Goal: Task Accomplishment & Management: Use online tool/utility

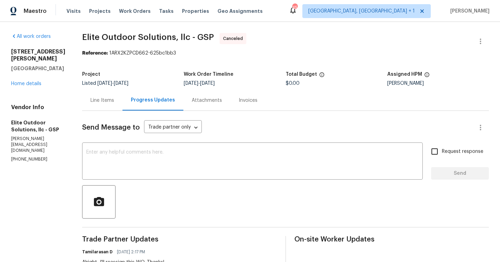
click at [27, 87] on div "[STREET_ADDRESS][PERSON_NAME] Home details" at bounding box center [38, 67] width 54 height 39
click at [29, 84] on link "Home details" at bounding box center [26, 83] width 30 height 5
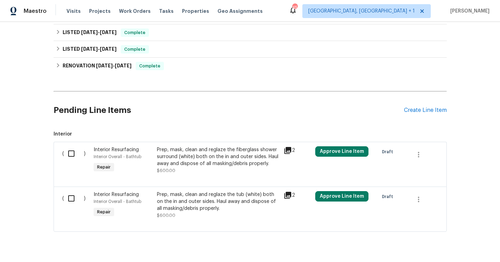
scroll to position [275, 0]
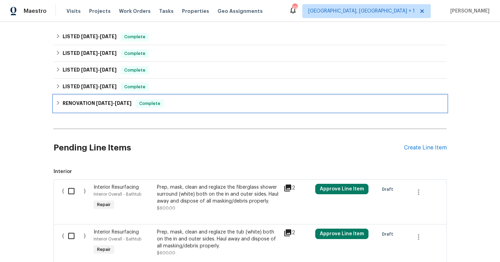
click at [160, 105] on span "Complete" at bounding box center [149, 103] width 27 height 7
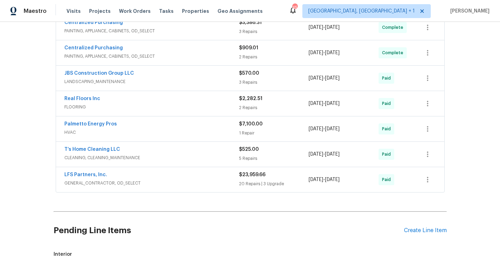
scroll to position [383, 0]
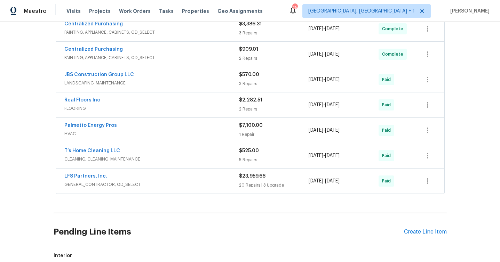
click at [179, 80] on span "LANDSCAPING_MAINTENANCE" at bounding box center [151, 83] width 175 height 7
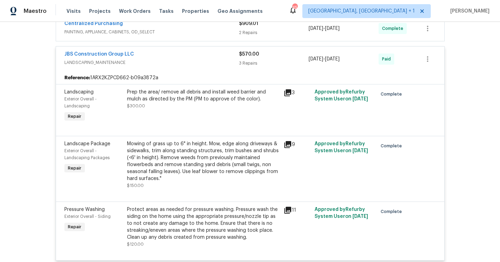
scroll to position [469, 0]
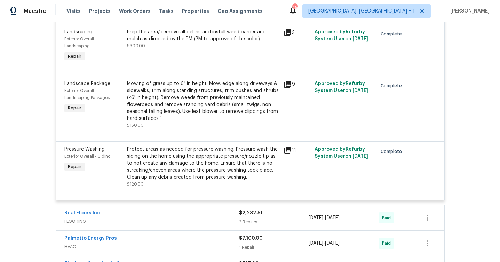
click at [286, 31] on icon at bounding box center [287, 32] width 7 height 7
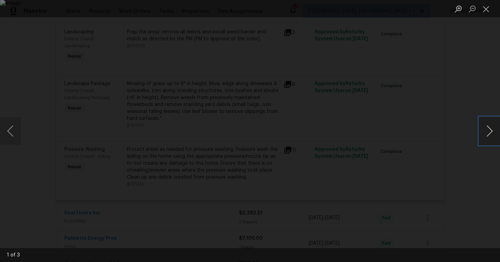
click at [481, 135] on button "Next image" at bounding box center [489, 131] width 21 height 28
click at [453, 155] on div "Lightbox" at bounding box center [250, 131] width 500 height 262
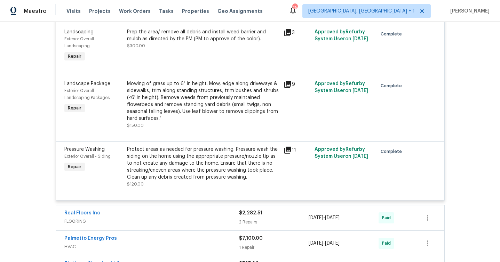
click at [288, 85] on icon at bounding box center [287, 84] width 7 height 7
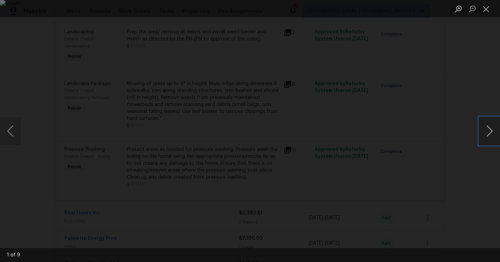
click at [486, 132] on button "Next image" at bounding box center [489, 131] width 21 height 28
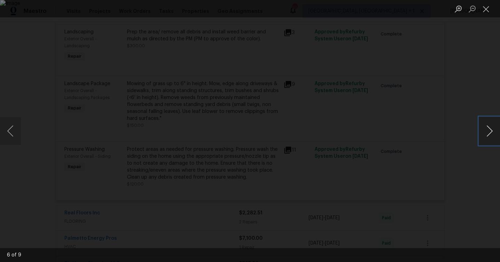
click at [486, 131] on button "Next image" at bounding box center [489, 131] width 21 height 28
click at [476, 165] on div "Lightbox" at bounding box center [250, 131] width 500 height 262
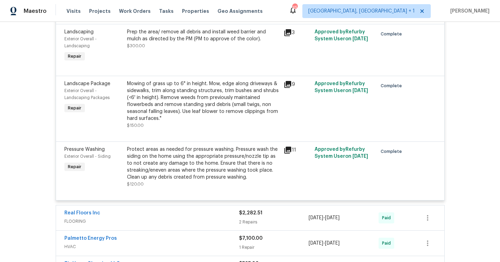
click at [288, 151] on icon at bounding box center [287, 150] width 7 height 7
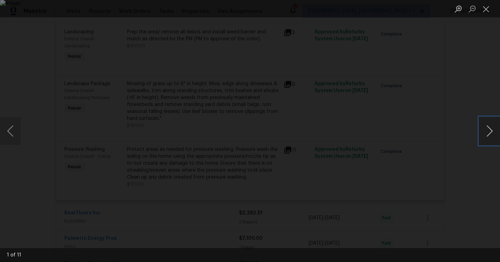
click at [484, 130] on button "Next image" at bounding box center [489, 131] width 21 height 28
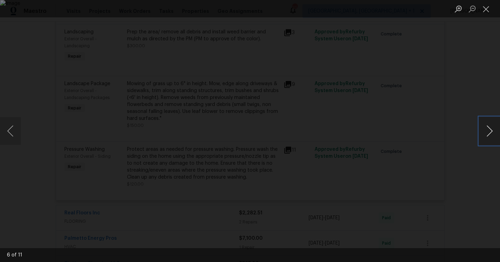
click at [484, 130] on button "Next image" at bounding box center [489, 131] width 21 height 28
click at [491, 129] on button "Next image" at bounding box center [489, 131] width 21 height 28
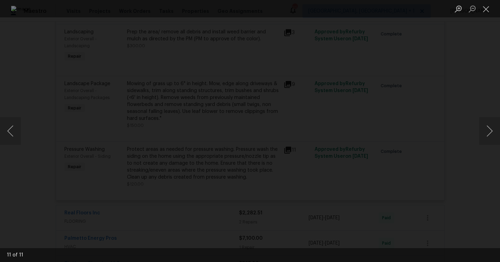
click at [453, 164] on div "Lightbox" at bounding box center [250, 131] width 500 height 262
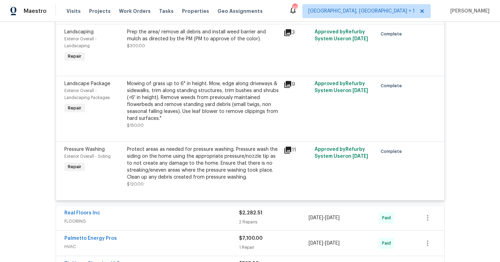
scroll to position [589, 0]
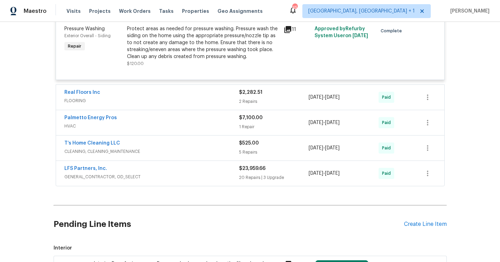
click at [182, 103] on span "FLOORING" at bounding box center [151, 100] width 175 height 7
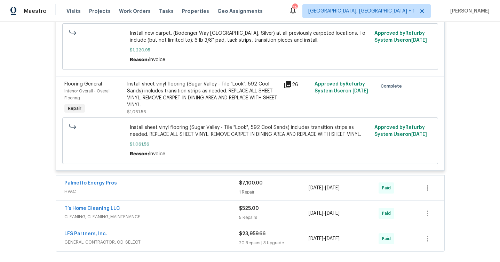
scroll to position [746, 0]
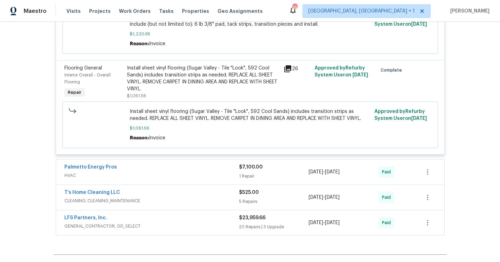
click at [189, 179] on span "HVAC" at bounding box center [151, 175] width 175 height 7
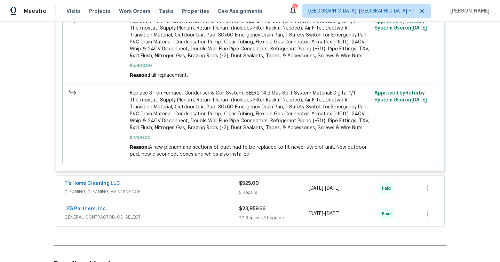
scroll to position [1070, 0]
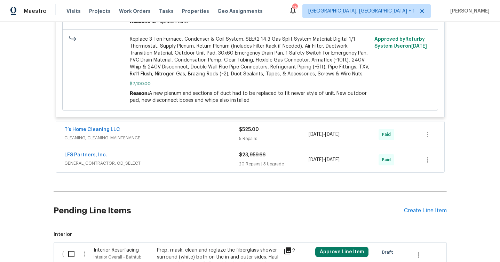
click at [193, 142] on span "CLEANING, CLEANING_MAINTENANCE" at bounding box center [151, 138] width 175 height 7
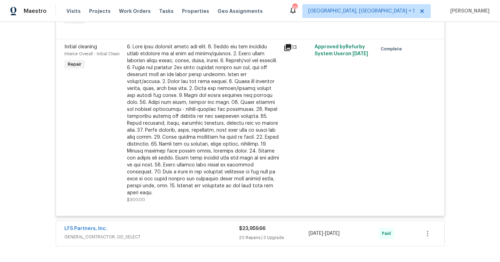
scroll to position [1510, 0]
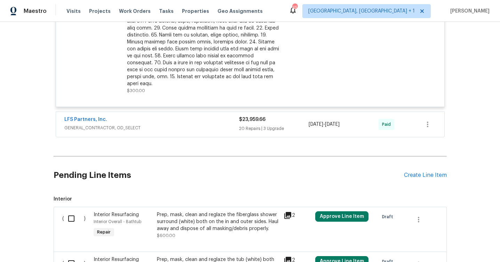
click at [195, 128] on span "GENERAL_CONTRACTOR, OD_SELECT" at bounding box center [151, 128] width 175 height 7
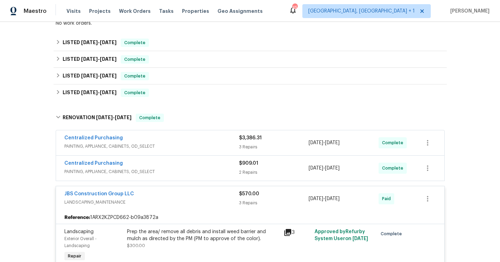
scroll to position [168, 0]
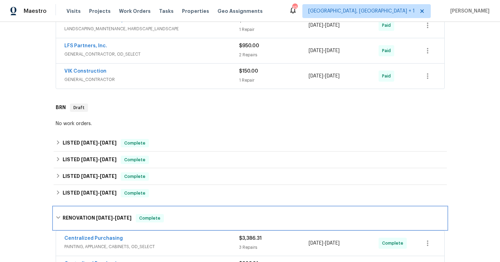
click at [66, 218] on h6 "RENOVATION [DATE] - [DATE]" at bounding box center [97, 218] width 69 height 8
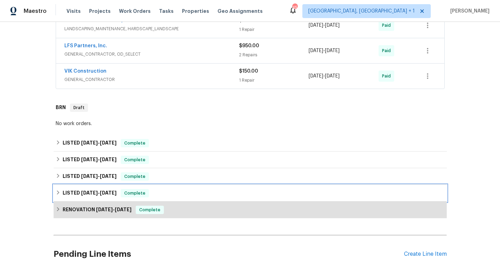
click at [66, 194] on h6 "LISTED [DATE] - [DATE]" at bounding box center [90, 193] width 54 height 8
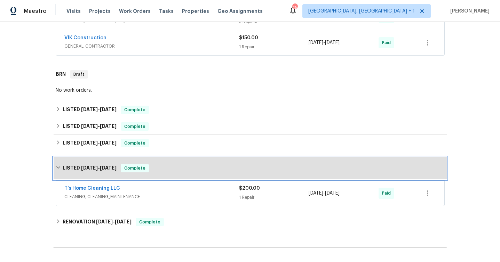
scroll to position [238, 0]
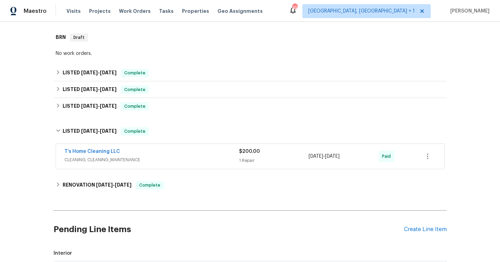
click at [179, 159] on span "CLEANING, CLEANING_MAINTENANCE" at bounding box center [151, 160] width 175 height 7
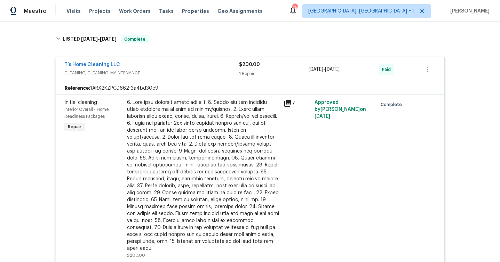
scroll to position [292, 0]
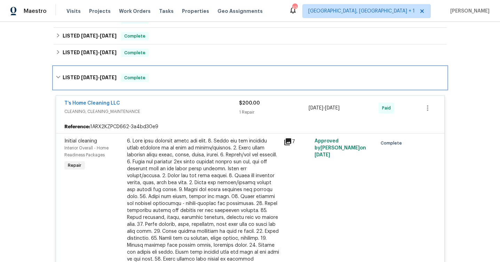
click at [65, 79] on h6 "LISTED [DATE] - [DATE]" at bounding box center [90, 78] width 54 height 8
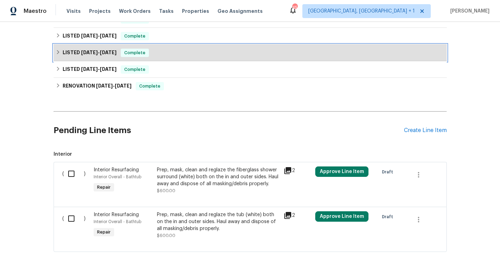
click at [142, 51] on span "Complete" at bounding box center [134, 52] width 27 height 7
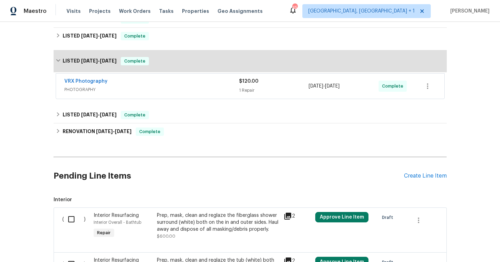
click at [137, 90] on span "PHOTOGRAPHY" at bounding box center [151, 89] width 175 height 7
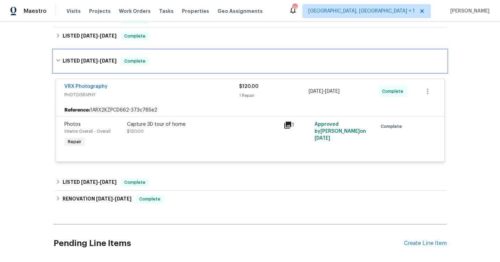
click at [57, 61] on icon at bounding box center [58, 60] width 5 height 5
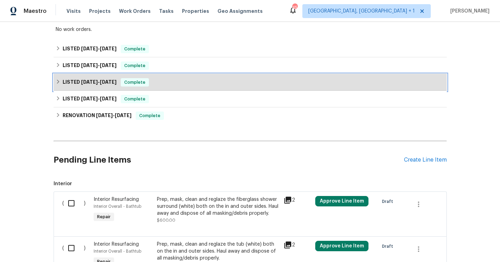
scroll to position [251, 0]
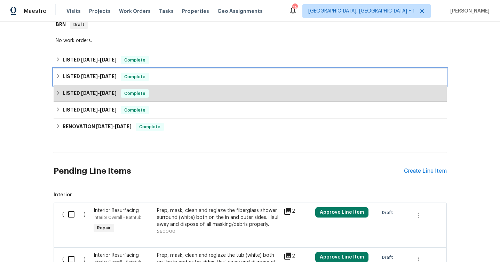
click at [59, 76] on icon at bounding box center [58, 76] width 5 height 5
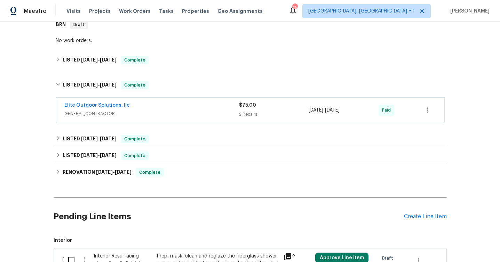
click at [209, 108] on div "Elite Outdoor Solutions, llc" at bounding box center [151, 106] width 175 height 8
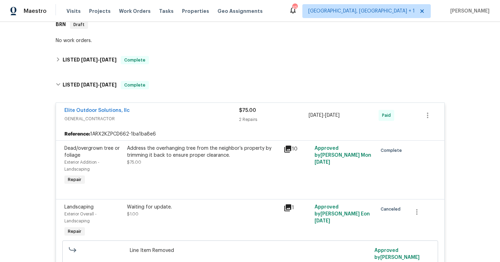
scroll to position [316, 0]
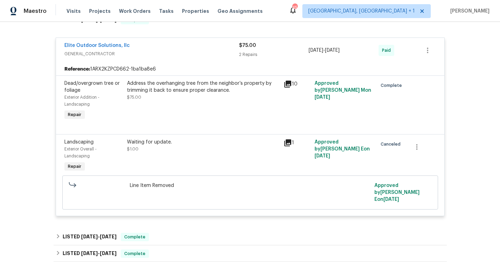
click at [285, 145] on icon at bounding box center [288, 143] width 8 height 8
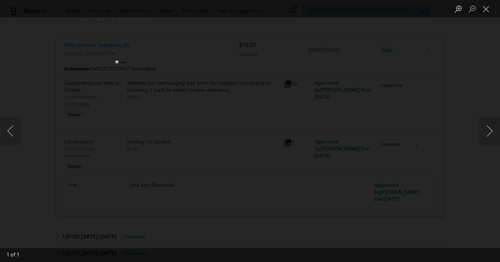
click at [475, 162] on div "Lightbox" at bounding box center [250, 131] width 500 height 262
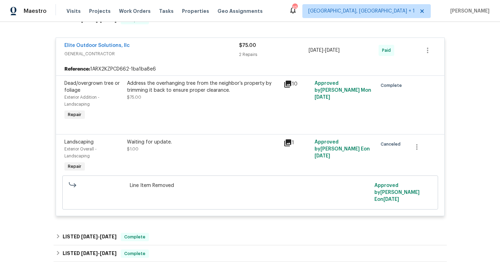
click at [294, 85] on div "10" at bounding box center [297, 84] width 27 height 8
click at [291, 85] on icon at bounding box center [287, 84] width 7 height 7
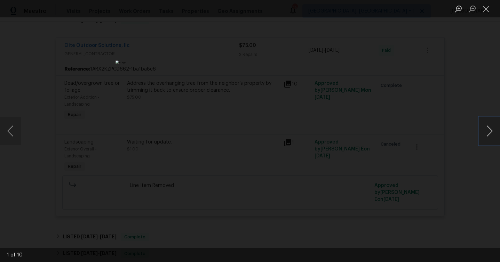
click at [487, 129] on button "Next image" at bounding box center [489, 131] width 21 height 28
click at [9, 127] on button "Previous image" at bounding box center [10, 131] width 21 height 28
click at [482, 137] on button "Next image" at bounding box center [489, 131] width 21 height 28
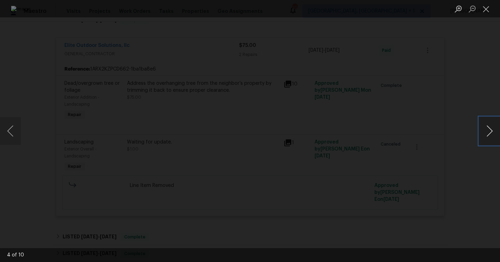
click at [482, 137] on button "Next image" at bounding box center [489, 131] width 21 height 28
click at [14, 126] on button "Previous image" at bounding box center [10, 131] width 21 height 28
click at [487, 129] on button "Next image" at bounding box center [489, 131] width 21 height 28
click at [488, 129] on button "Next image" at bounding box center [489, 131] width 21 height 28
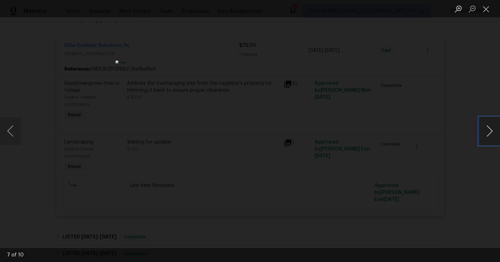
click at [488, 129] on button "Next image" at bounding box center [489, 131] width 21 height 28
click at [475, 159] on div "Lightbox" at bounding box center [250, 131] width 500 height 262
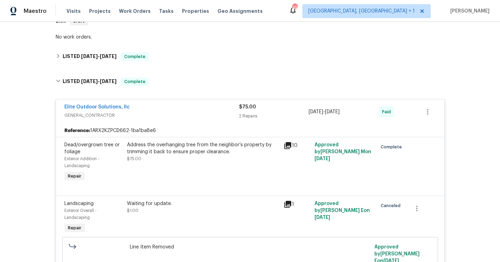
scroll to position [244, 0]
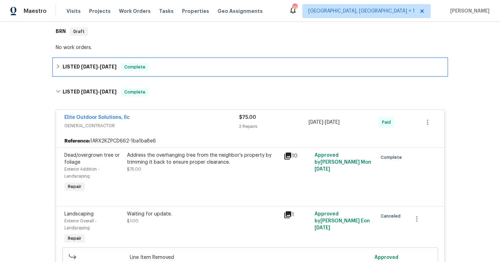
click at [215, 70] on div "LISTED [DATE] - [DATE] Complete" at bounding box center [250, 67] width 389 height 8
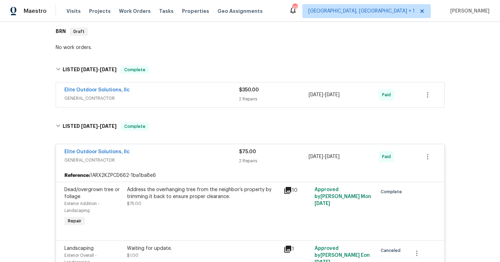
click at [210, 92] on div "Elite Outdoor Solutions, llc" at bounding box center [151, 91] width 175 height 8
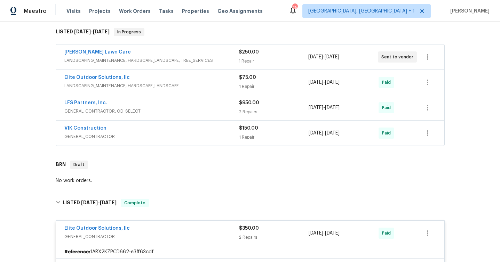
scroll to position [109, 0]
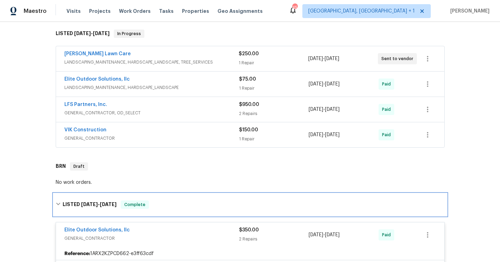
click at [75, 200] on div "LISTED [DATE] - [DATE] Complete" at bounding box center [250, 205] width 393 height 22
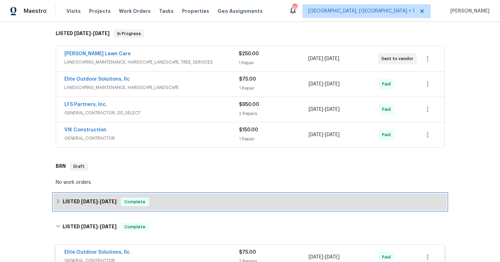
scroll to position [160, 0]
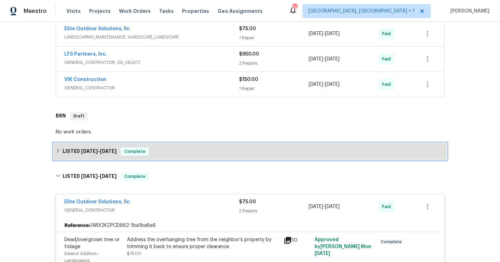
click at [102, 150] on span "[DATE] - [DATE]" at bounding box center [98, 151] width 35 height 5
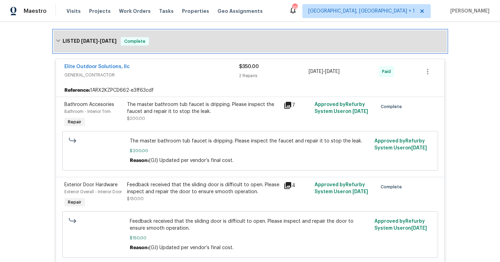
scroll to position [225, 0]
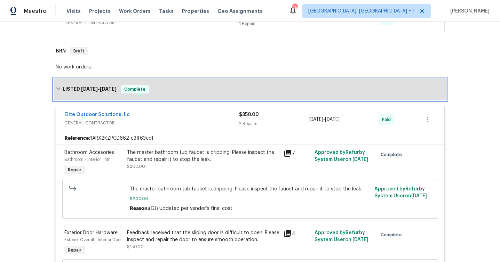
click at [66, 86] on h6 "LISTED [DATE] - [DATE]" at bounding box center [90, 89] width 54 height 8
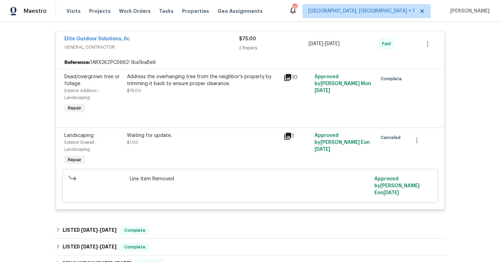
scroll to position [250, 0]
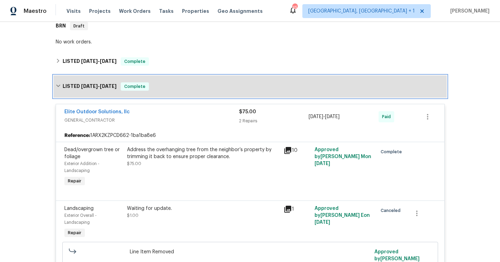
click at [75, 90] on h6 "LISTED [DATE] - [DATE]" at bounding box center [90, 86] width 54 height 8
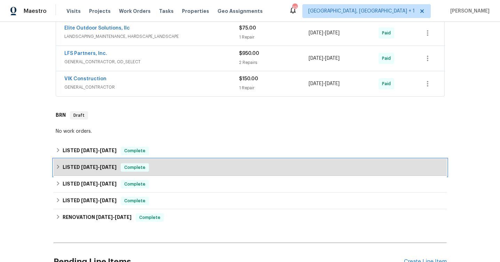
scroll to position [103, 0]
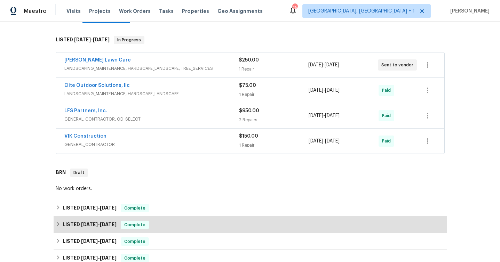
click at [157, 141] on div "VIK Construction" at bounding box center [151, 137] width 175 height 8
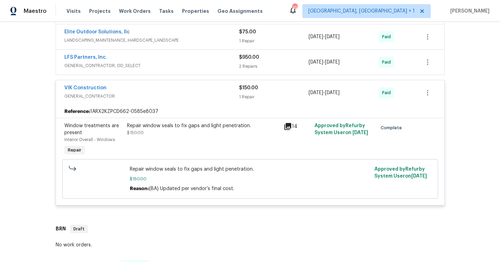
scroll to position [132, 0]
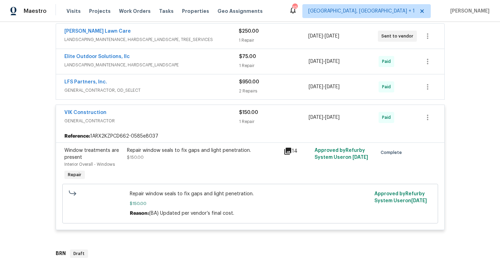
click at [120, 119] on span "GENERAL_CONTRACTOR" at bounding box center [151, 121] width 175 height 7
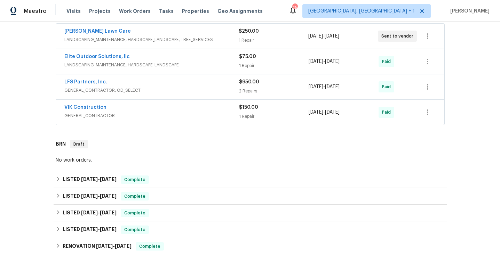
click at [150, 91] on span "GENERAL_CONTRACTOR, OD_SELECT" at bounding box center [151, 90] width 175 height 7
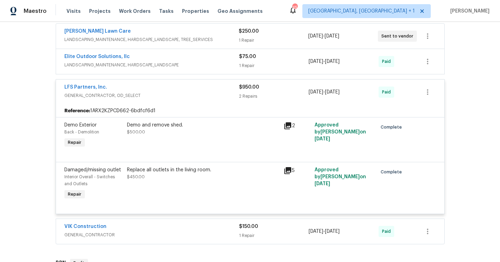
click at [290, 127] on icon at bounding box center [287, 125] width 7 height 7
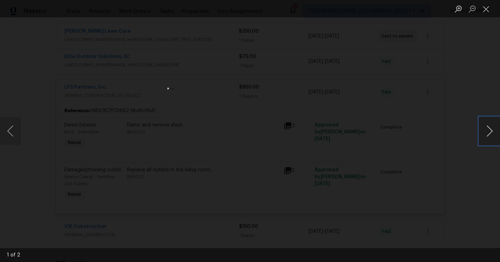
click at [486, 132] on button "Next image" at bounding box center [489, 131] width 21 height 28
click at [472, 163] on div "Lightbox" at bounding box center [250, 131] width 500 height 262
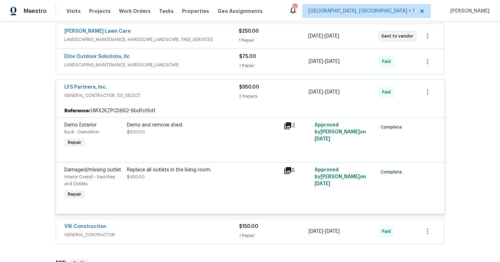
click at [160, 88] on div "LFS Partners, Inc." at bounding box center [151, 88] width 175 height 8
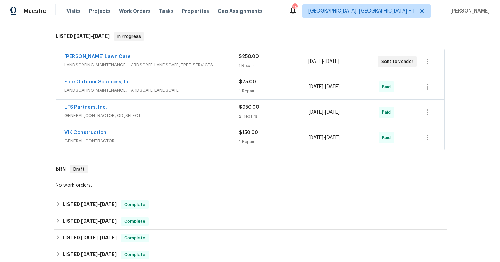
scroll to position [90, 0]
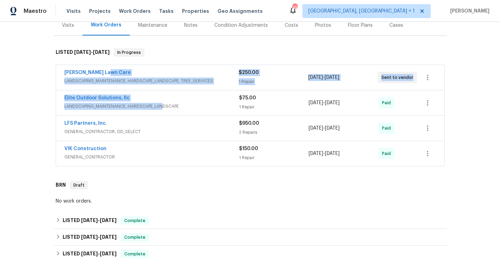
drag, startPoint x: 166, startPoint y: 77, endPoint x: 159, endPoint y: 108, distance: 32.3
click at [159, 108] on div "[PERSON_NAME] Lawn Care LANDSCAPING_MAINTENANCE, HARDSCAPE_LANDSCAPE, TREE_SERV…" at bounding box center [250, 116] width 389 height 102
click at [159, 108] on span "LANDSCAPING_MAINTENANCE, HARDSCAPE_LANDSCAPE" at bounding box center [151, 106] width 175 height 7
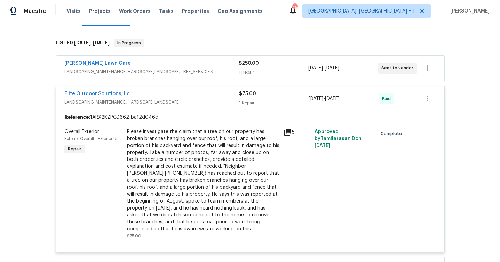
scroll to position [104, 0]
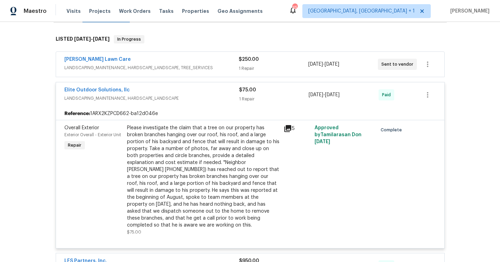
click at [287, 128] on icon at bounding box center [287, 128] width 7 height 7
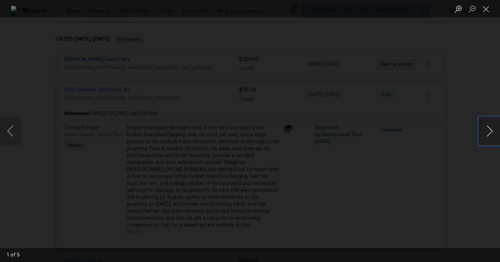
click at [482, 128] on button "Next image" at bounding box center [489, 131] width 21 height 28
click at [458, 156] on div "Lightbox" at bounding box center [250, 131] width 500 height 262
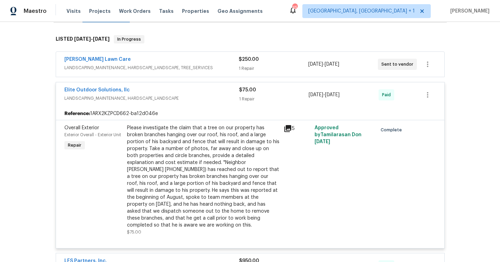
click at [187, 96] on span "LANDSCAPING_MAINTENANCE, HARDSCAPE_LANDSCAPE" at bounding box center [151, 98] width 175 height 7
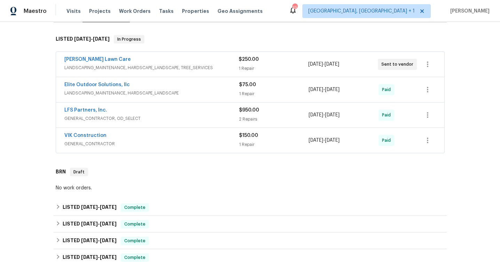
click at [185, 70] on span "LANDSCAPING_MAINTENANCE, HARDSCAPE_LANDSCAPE, TREE_SERVICES" at bounding box center [151, 67] width 174 height 7
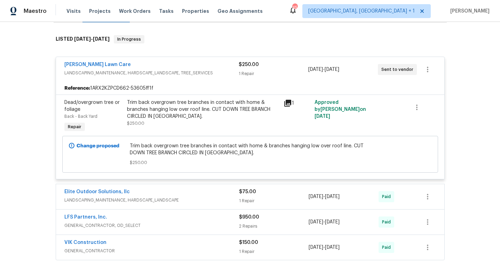
click at [286, 104] on icon at bounding box center [288, 103] width 8 height 8
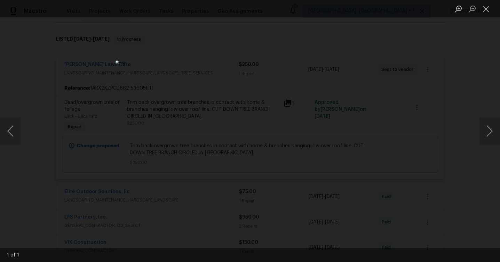
click at [449, 144] on div "Lightbox" at bounding box center [250, 131] width 500 height 262
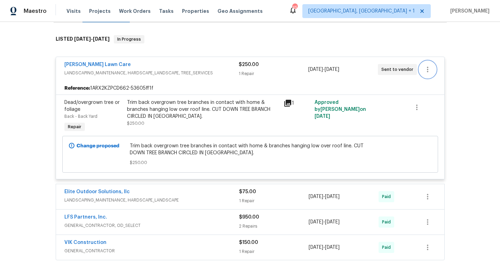
click at [433, 73] on button "button" at bounding box center [427, 69] width 17 height 17
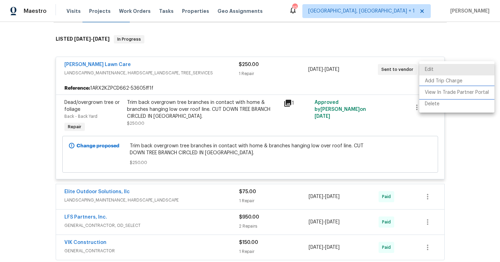
click at [435, 90] on li "View In Trade Partner Portal" at bounding box center [456, 92] width 75 height 11
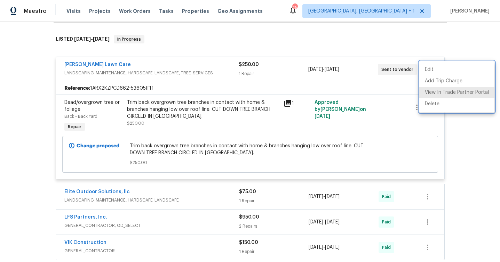
click at [200, 49] on div at bounding box center [250, 131] width 500 height 262
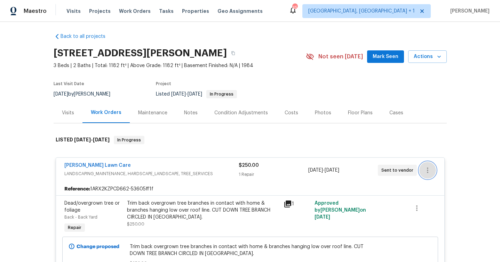
scroll to position [0, 0]
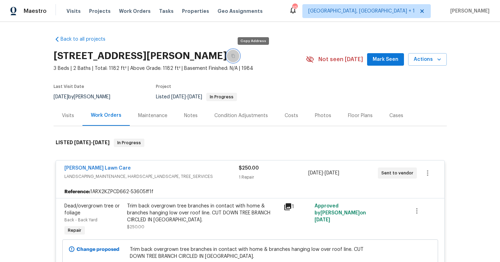
click at [235, 58] on icon "button" at bounding box center [233, 56] width 4 height 4
